Goal: Information Seeking & Learning: Learn about a topic

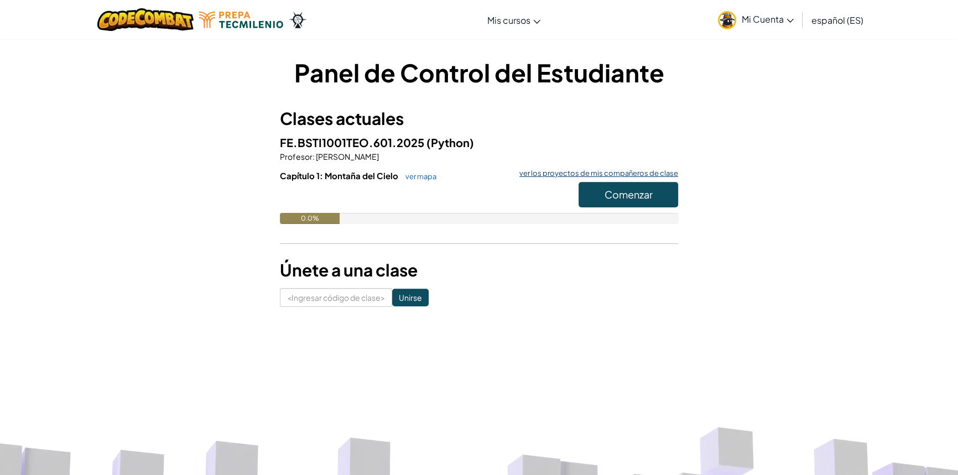
click at [622, 169] on font "ver los proyectos de mis compañeros de clase" at bounding box center [598, 173] width 159 height 9
click at [605, 201] on button "Comenzar" at bounding box center [628, 194] width 100 height 25
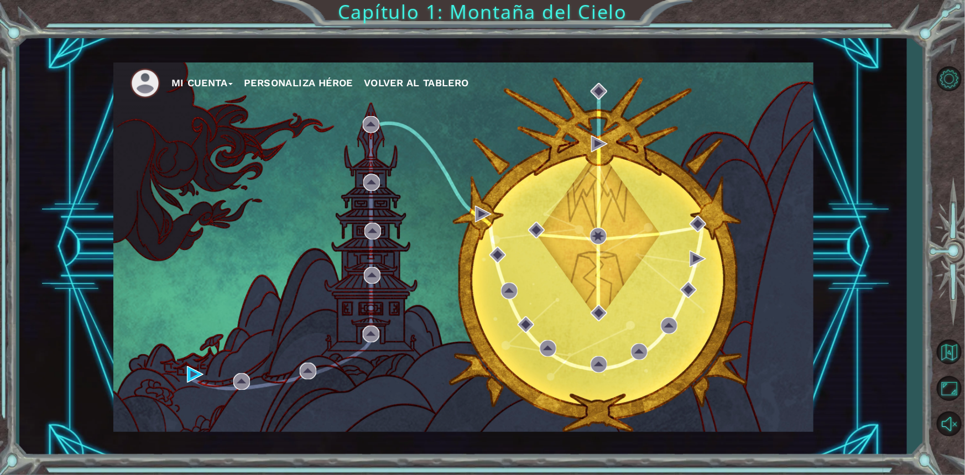
click at [290, 91] on button "Personaliza Héroe" at bounding box center [298, 83] width 109 height 17
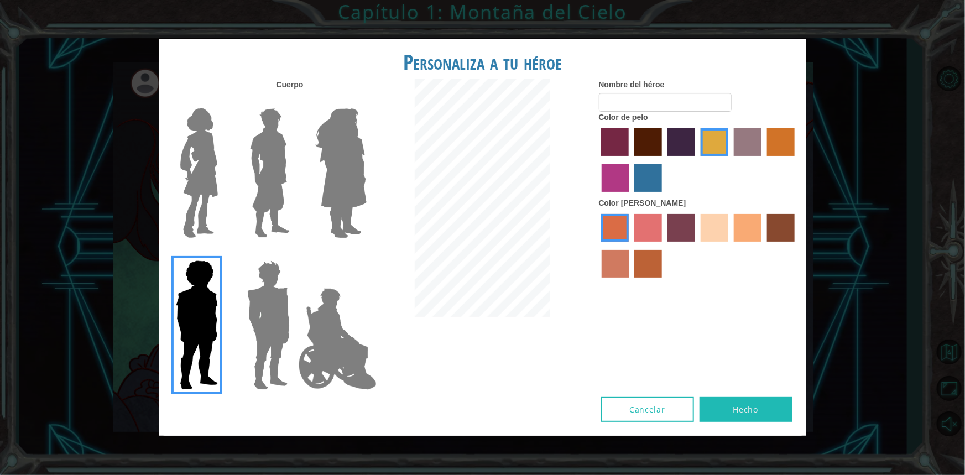
click at [332, 327] on img at bounding box center [337, 339] width 87 height 111
click at [366, 253] on input "El héroe Jamie" at bounding box center [366, 253] width 0 height 0
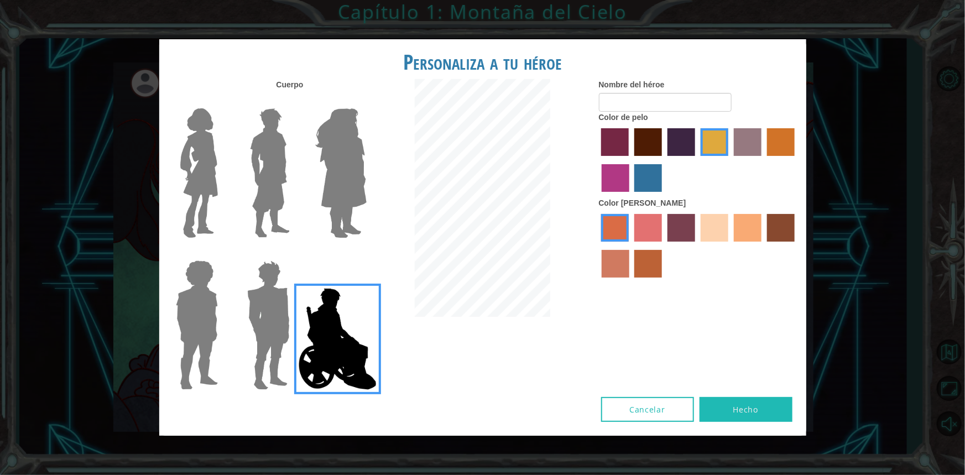
click at [257, 346] on img at bounding box center [268, 325] width 51 height 138
click at [294, 253] on input "Granate héroe" at bounding box center [294, 253] width 0 height 0
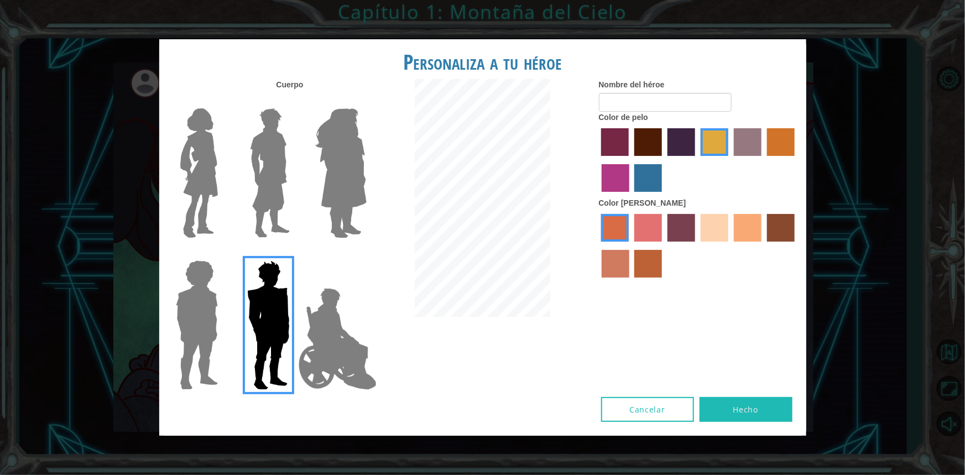
click at [281, 210] on img at bounding box center [269, 173] width 49 height 138
click at [294, 101] on input "El héroe Lars" at bounding box center [294, 101] width 0 height 0
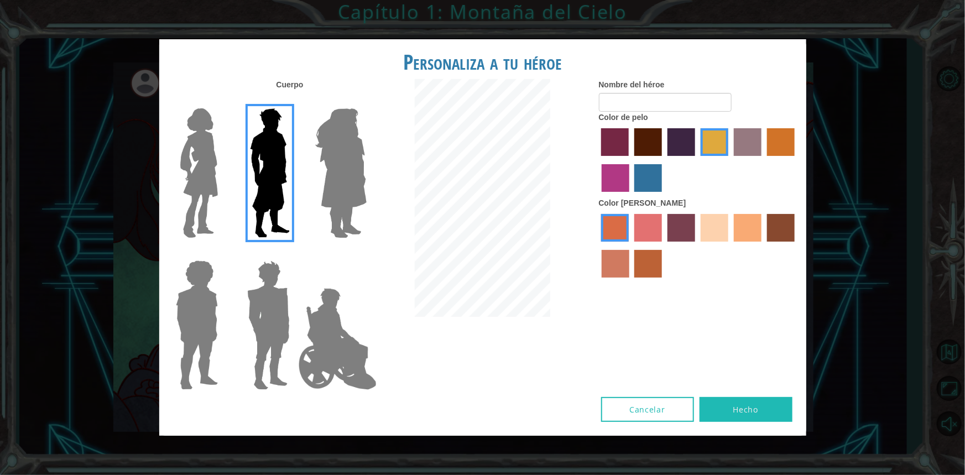
click at [221, 193] on img at bounding box center [199, 173] width 46 height 138
click at [222, 101] on input "Héroe Connie" at bounding box center [222, 101] width 0 height 0
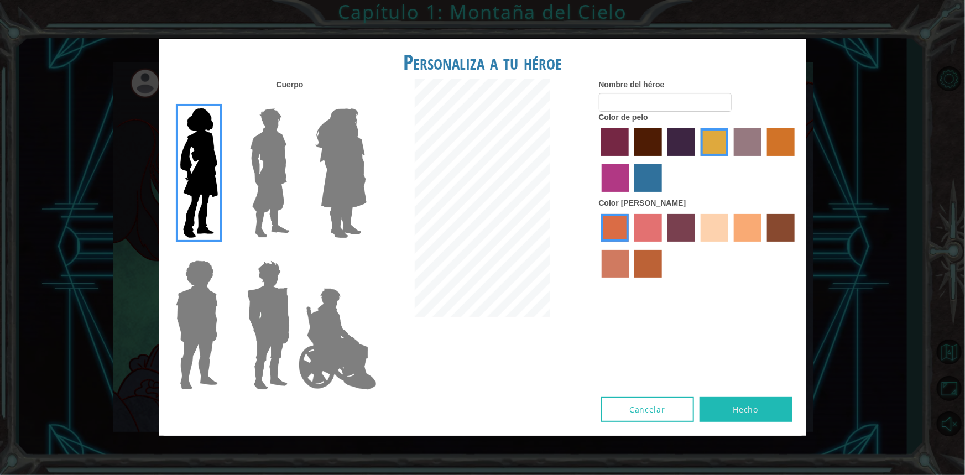
click at [347, 174] on img at bounding box center [341, 173] width 60 height 138
click at [366, 101] on input "Amatista heroica" at bounding box center [366, 101] width 0 height 0
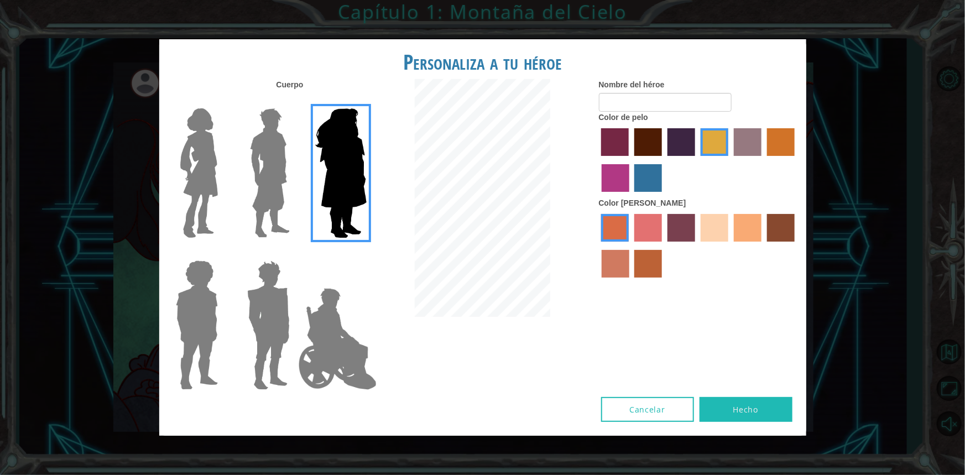
click at [257, 305] on img at bounding box center [268, 325] width 51 height 138
click at [294, 253] on input "Granate héroe" at bounding box center [294, 253] width 0 height 0
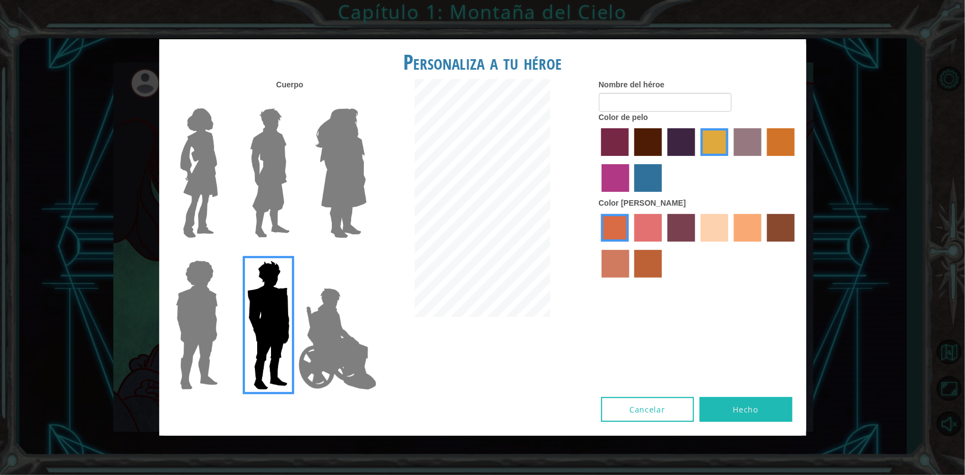
click at [286, 201] on img at bounding box center [269, 173] width 49 height 138
click at [294, 101] on input "El héroe Lars" at bounding box center [294, 101] width 0 height 0
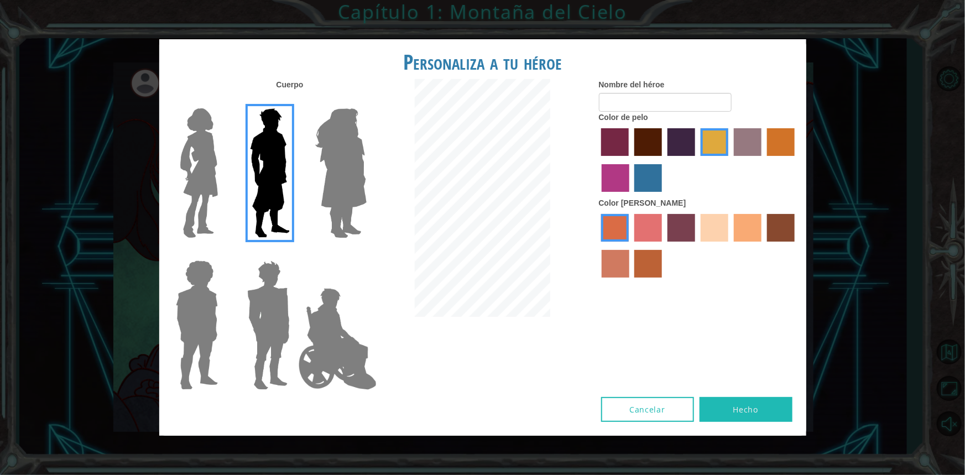
click at [750, 149] on label "color de pelo de bazar" at bounding box center [748, 142] width 28 height 28
click at [730, 160] on input "color de pelo de bazar" at bounding box center [730, 160] width 0 height 0
click at [716, 224] on label "color de piel de playa de arena" at bounding box center [714, 228] width 28 height 28
click at [697, 245] on input "color de piel de playa de arena" at bounding box center [697, 245] width 0 height 0
click at [749, 233] on label "color de piel de tacao" at bounding box center [748, 228] width 28 height 28
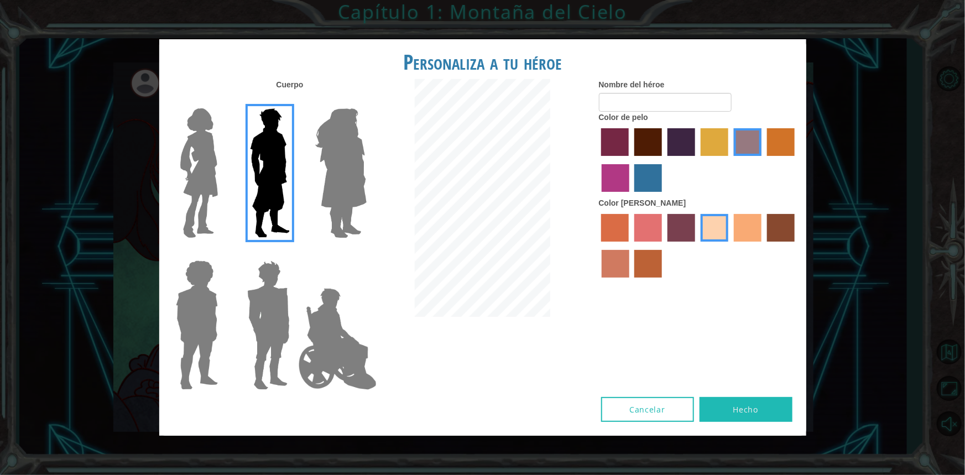
click at [730, 245] on input "color de piel de tacao" at bounding box center [730, 245] width 0 height 0
click at [720, 232] on label "color de piel de playa de arena" at bounding box center [714, 228] width 28 height 28
click at [697, 245] on input "color de piel de playa de arena" at bounding box center [697, 245] width 0 height 0
click at [654, 98] on input "Nombre del héroe" at bounding box center [665, 102] width 133 height 19
type input "d"
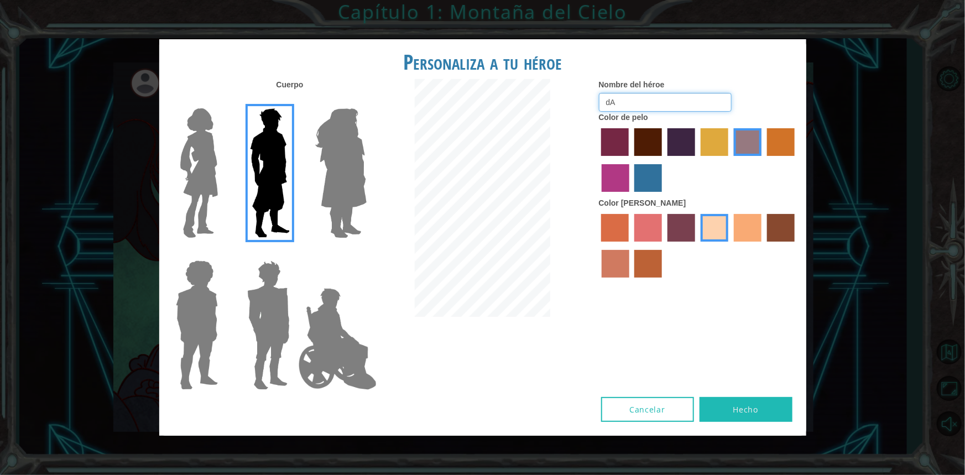
type input "d"
type input "Dami"
click at [752, 406] on font "Hecho" at bounding box center [745, 409] width 25 height 11
click at [656, 137] on label "color de pelo granate" at bounding box center [648, 142] width 28 height 28
click at [630, 160] on input "color de pelo granate" at bounding box center [630, 160] width 0 height 0
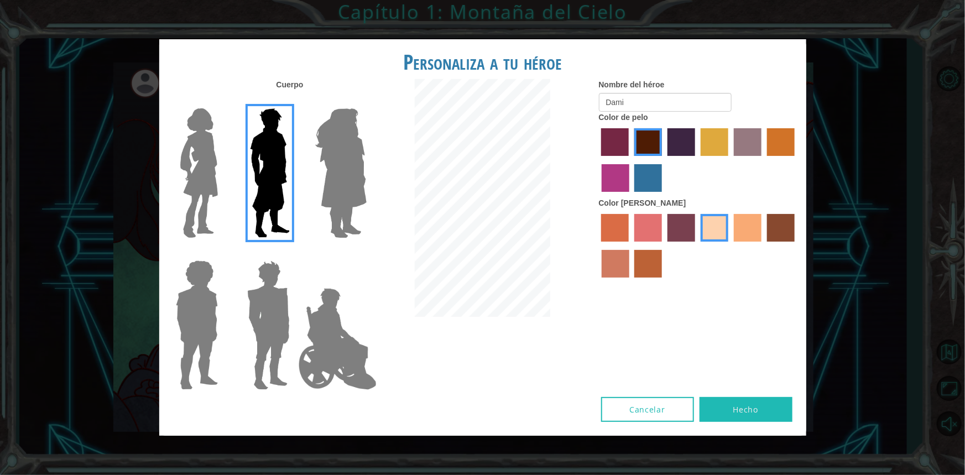
click at [617, 148] on label "color de pelo pimentón" at bounding box center [615, 142] width 28 height 28
click at [598, 160] on input "color de pelo pimentón" at bounding box center [598, 160] width 0 height 0
click at [647, 145] on label "color de pelo granate" at bounding box center [648, 142] width 28 height 28
click at [630, 160] on input "color de pelo granate" at bounding box center [630, 160] width 0 height 0
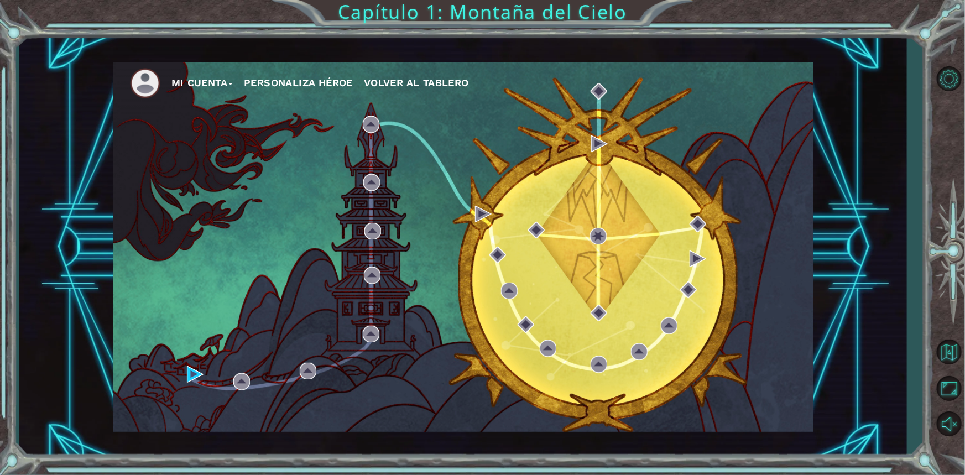
click at [313, 77] on button "Personaliza Héroe" at bounding box center [298, 83] width 109 height 17
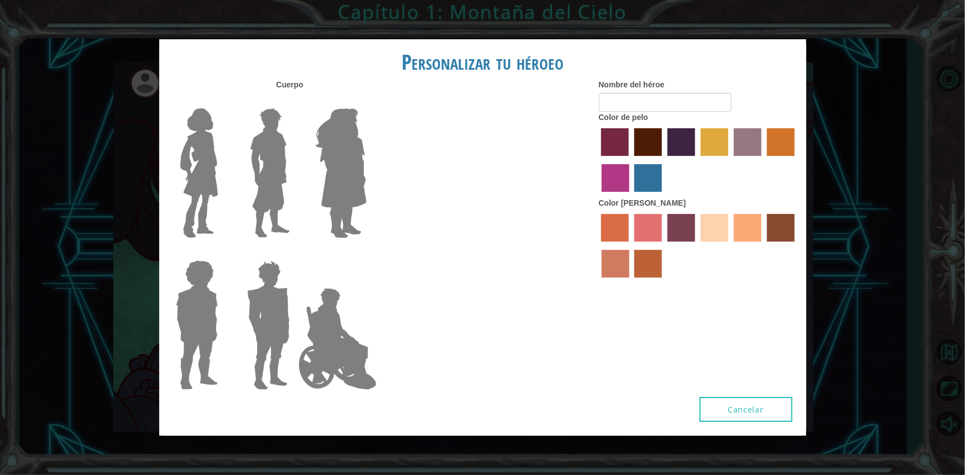
click at [242, 153] on label at bounding box center [266, 173] width 55 height 138
click at [294, 101] on input "Hero Lars" at bounding box center [294, 101] width 0 height 0
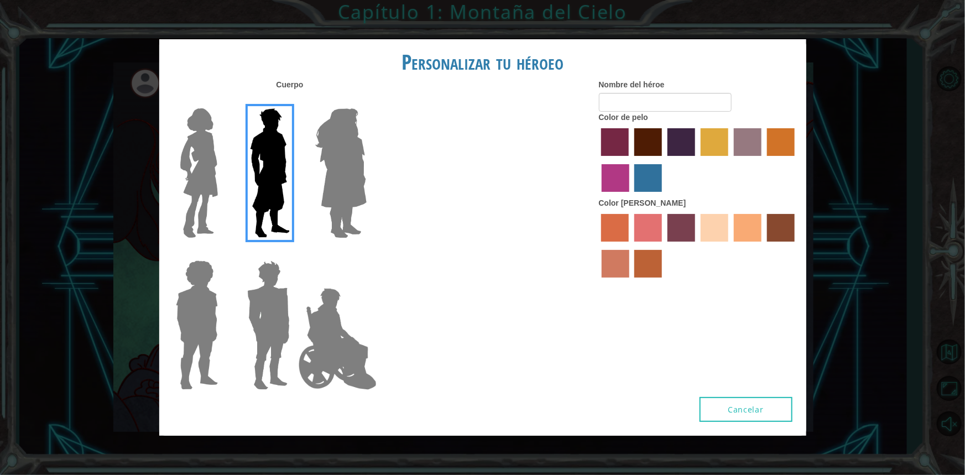
click at [265, 152] on img at bounding box center [269, 173] width 49 height 138
click at [294, 101] on input "Hero Lars" at bounding box center [294, 101] width 0 height 0
click at [278, 139] on img at bounding box center [269, 173] width 49 height 138
click at [294, 101] on input "El héroe Lars" at bounding box center [294, 101] width 0 height 0
click at [339, 138] on img at bounding box center [341, 173] width 60 height 138
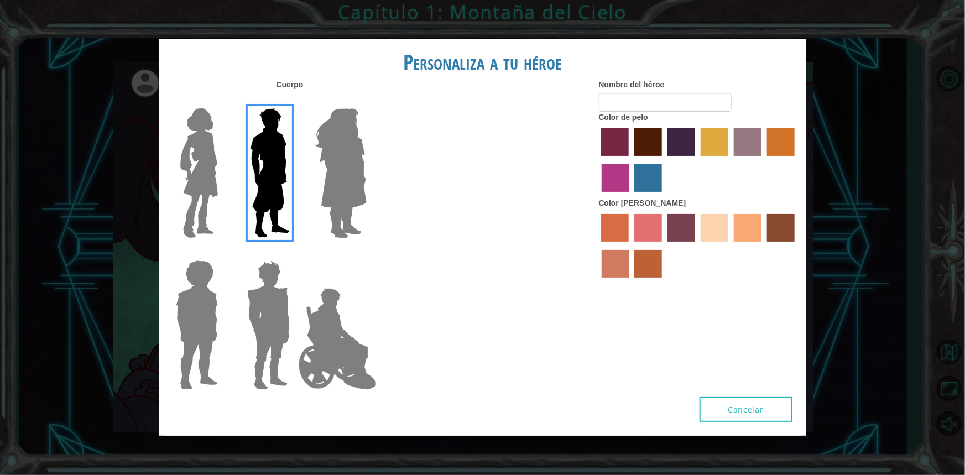
click at [366, 101] on input "Amatista heroica" at bounding box center [366, 101] width 0 height 0
type input "Dami"
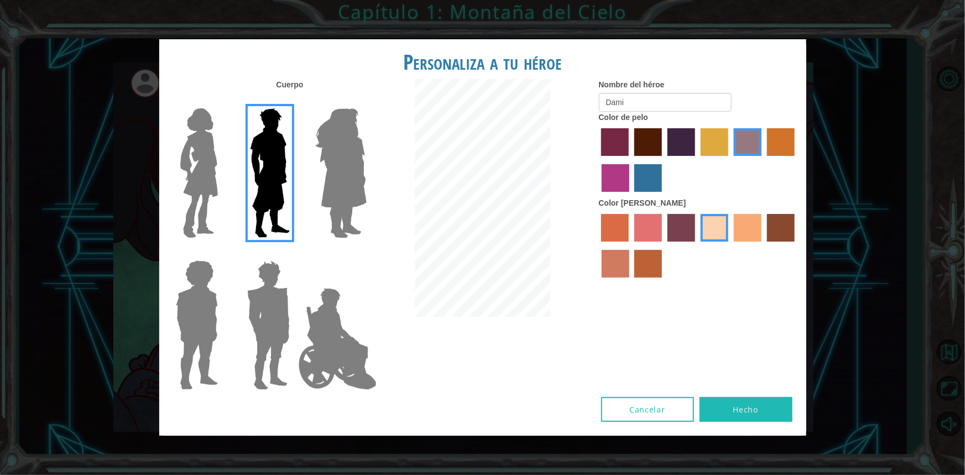
click at [284, 142] on img at bounding box center [269, 173] width 49 height 138
click at [294, 101] on input "El héroe Lars" at bounding box center [294, 101] width 0 height 0
click at [652, 144] on label "color de pelo granate" at bounding box center [648, 142] width 28 height 28
click at [630, 160] on input "color de pelo granate" at bounding box center [630, 160] width 0 height 0
click at [745, 403] on button "Hecho" at bounding box center [745, 409] width 93 height 25
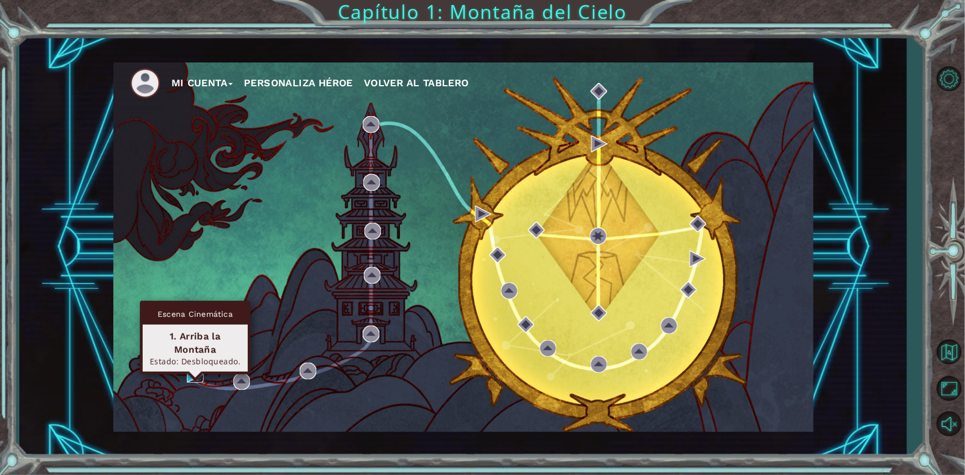
click at [188, 372] on img at bounding box center [195, 374] width 17 height 17
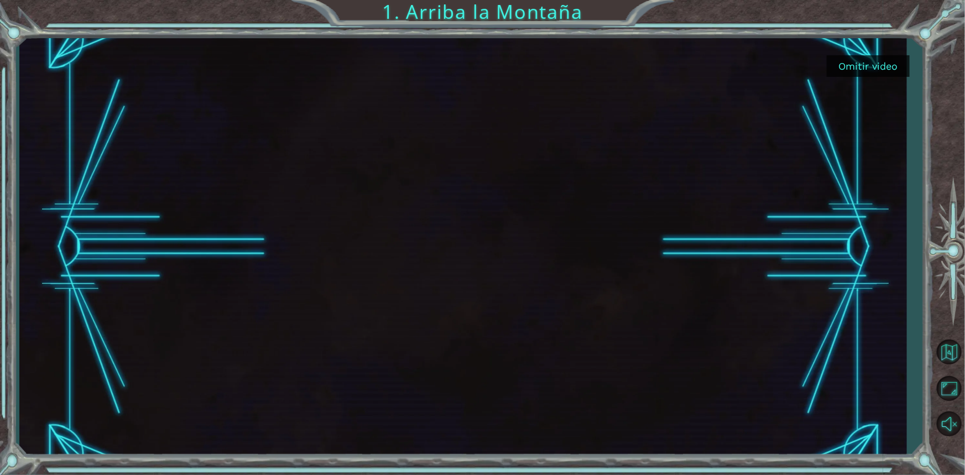
drag, startPoint x: 480, startPoint y: 288, endPoint x: 472, endPoint y: 292, distance: 9.9
click at [479, 291] on div at bounding box center [463, 247] width 743 height 418
